Goal: Information Seeking & Learning: Learn about a topic

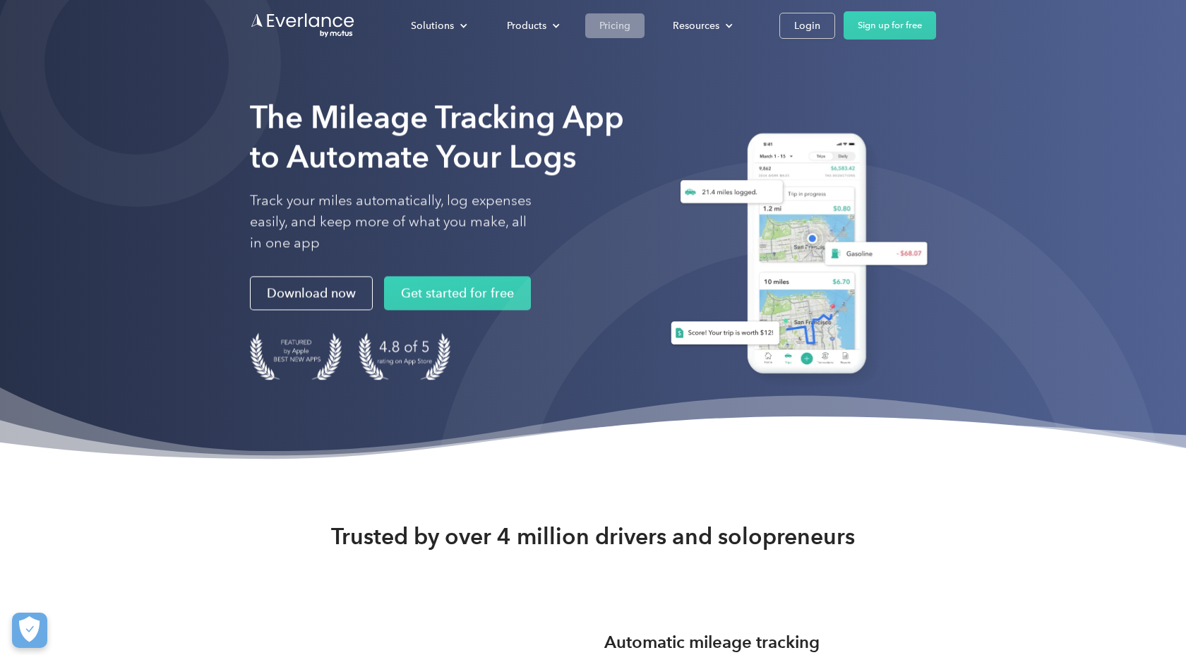
click at [617, 28] on div "Pricing" at bounding box center [614, 26] width 31 height 18
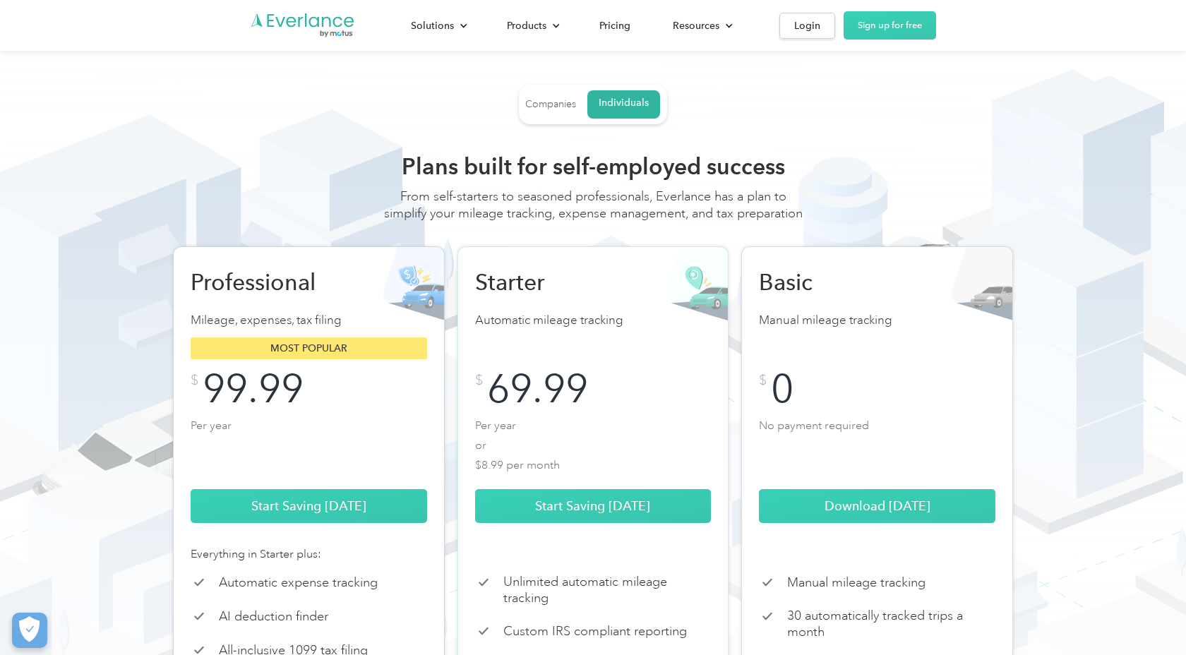
click at [563, 98] on div "Companies" at bounding box center [550, 104] width 51 height 13
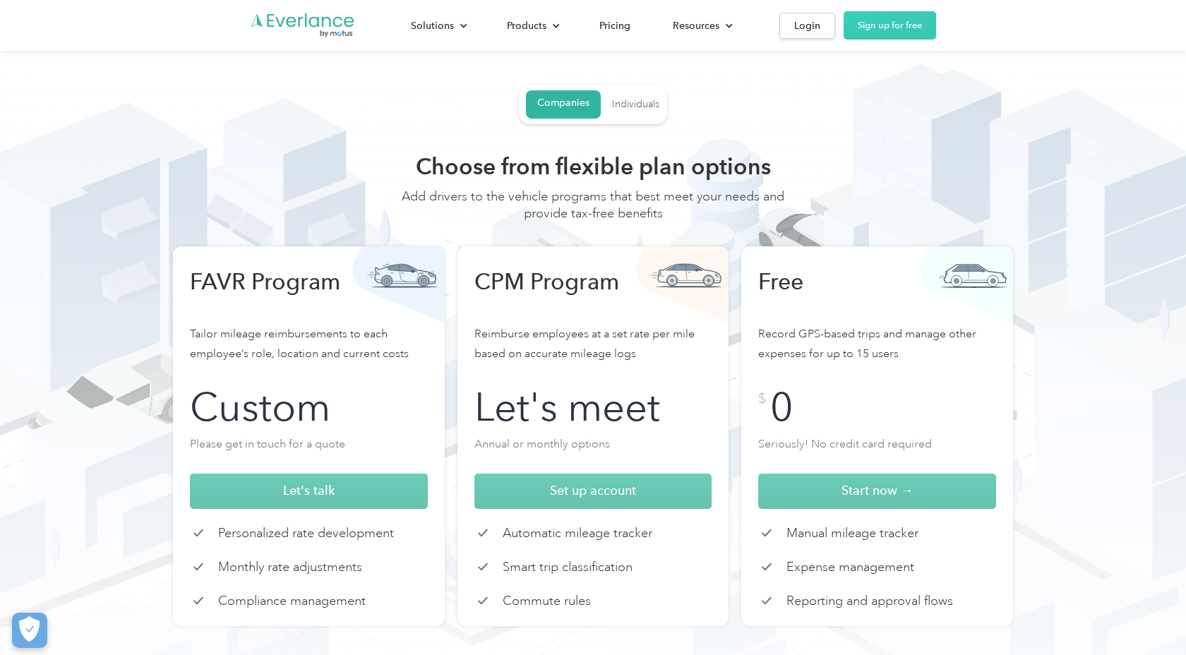
click at [629, 97] on link "Individuals" at bounding box center [635, 104] width 47 height 25
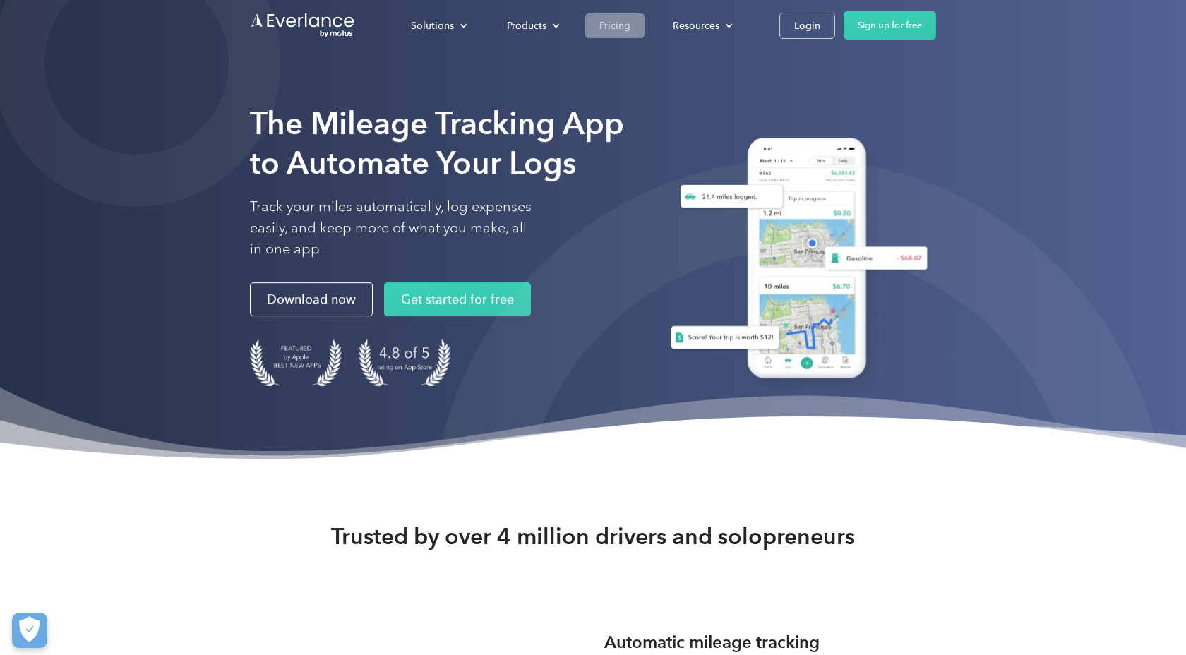
click at [608, 28] on div "Pricing" at bounding box center [614, 26] width 31 height 18
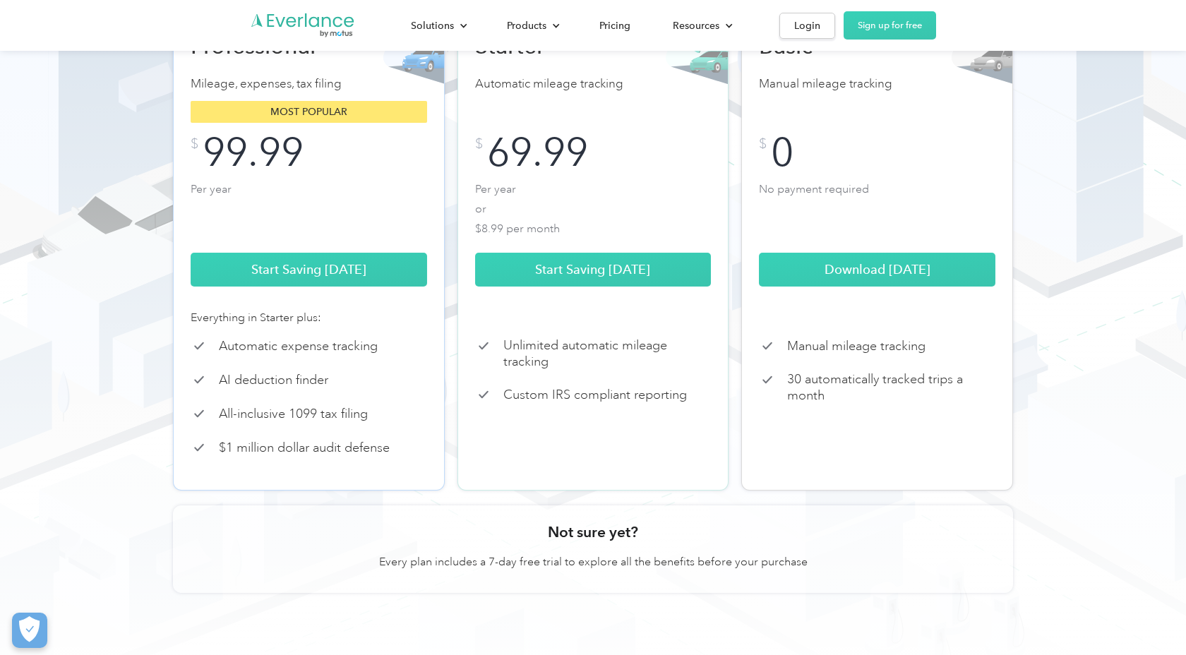
scroll to position [220, 0]
